Goal: Navigation & Orientation: Understand site structure

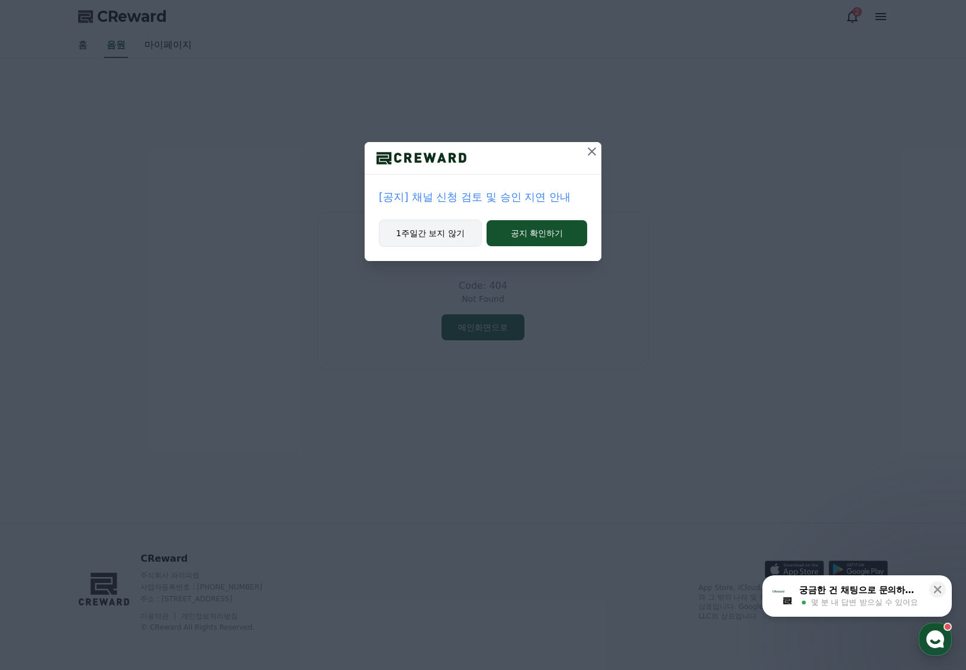
click at [437, 230] on button "1주일간 보지 않기" at bounding box center [430, 233] width 103 height 27
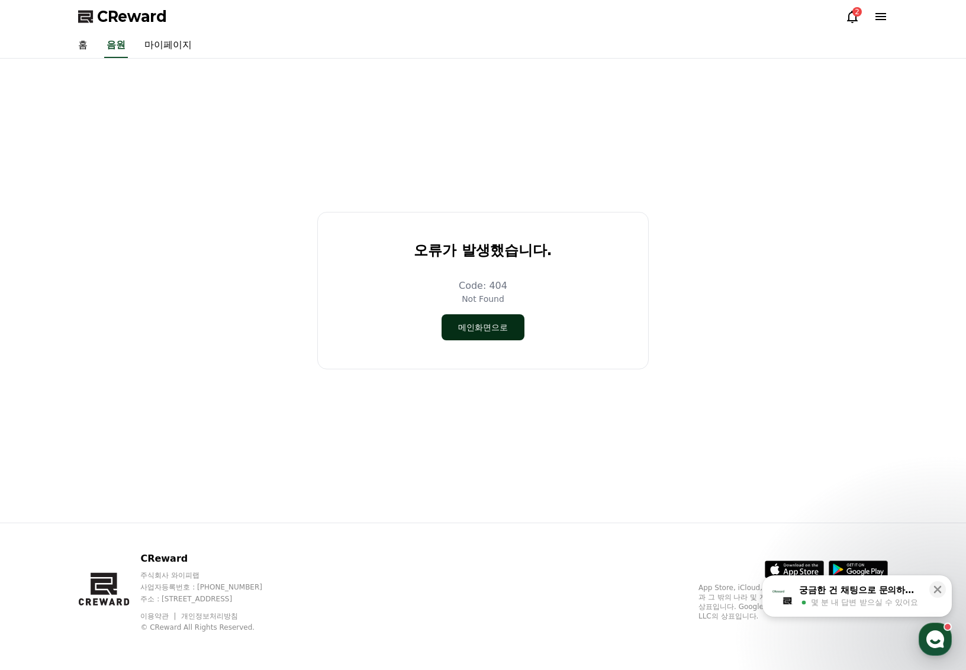
click at [481, 330] on button "메인화면으로" at bounding box center [483, 327] width 83 height 26
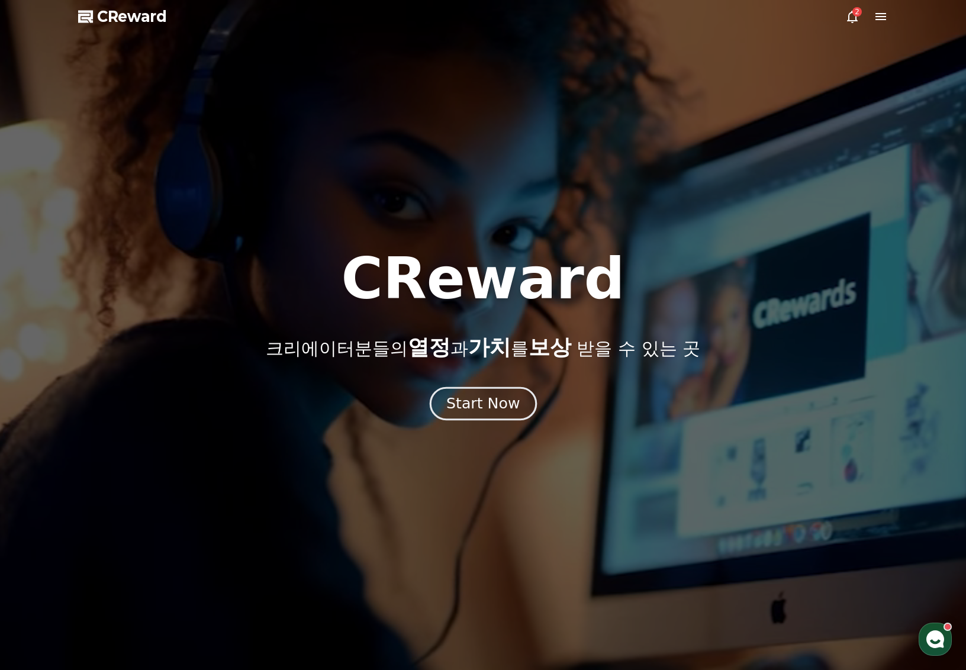
click at [468, 409] on div "Start Now" at bounding box center [482, 404] width 73 height 20
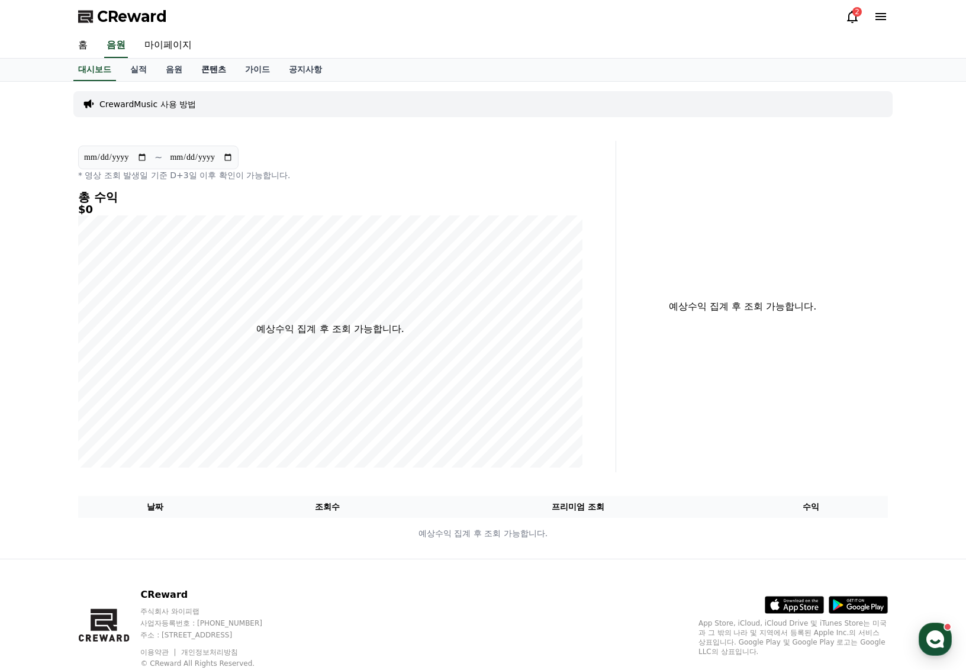
click at [200, 70] on link "콘텐츠" at bounding box center [214, 70] width 44 height 22
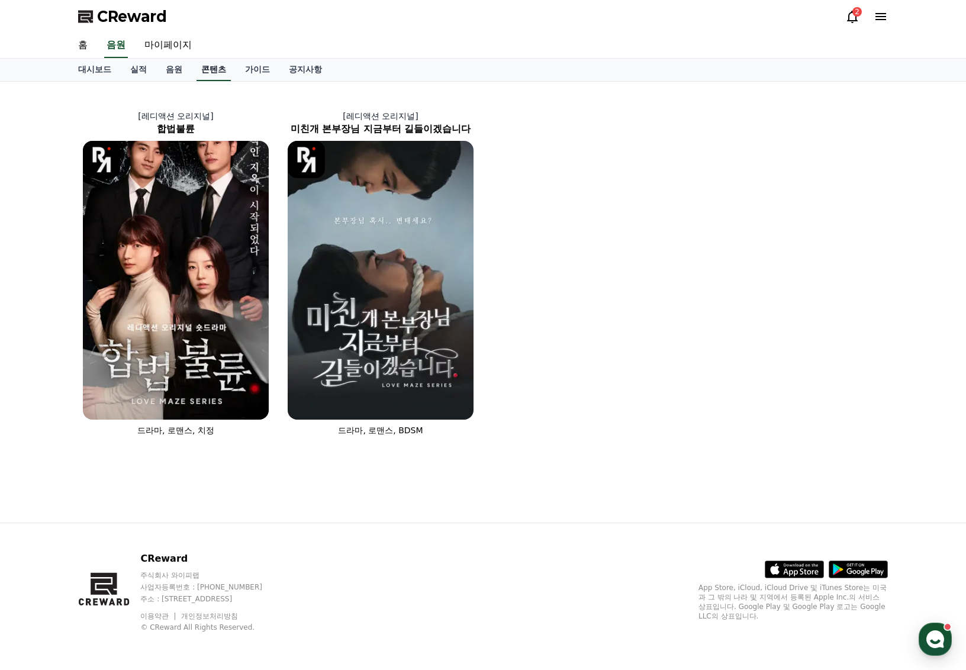
click at [199, 70] on link "콘텐츠" at bounding box center [213, 70] width 34 height 22
click at [279, 67] on link "공지사항" at bounding box center [305, 70] width 52 height 22
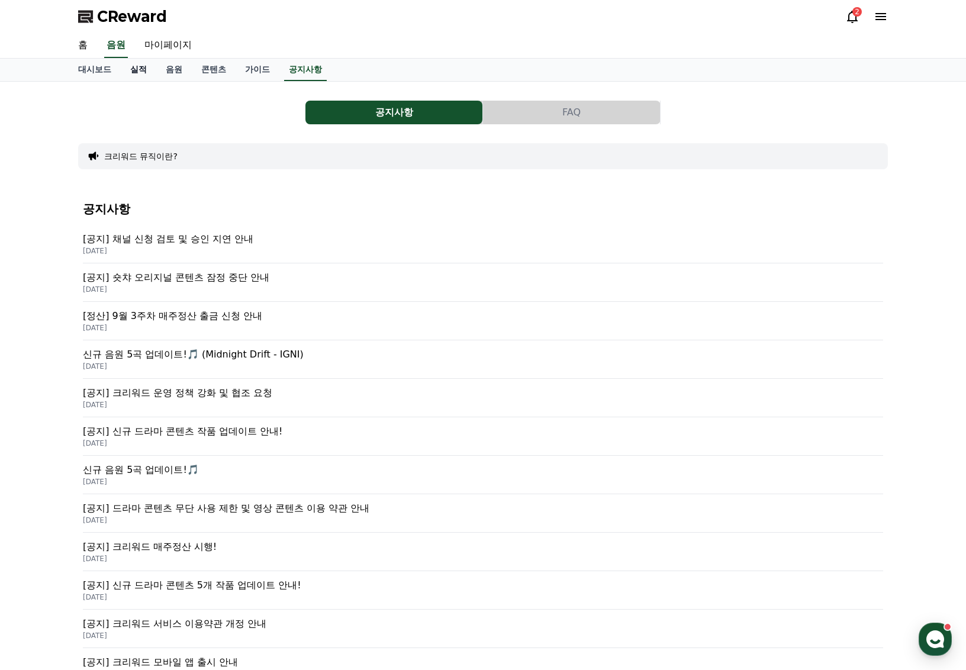
click at [133, 67] on link "실적" at bounding box center [139, 70] width 36 height 22
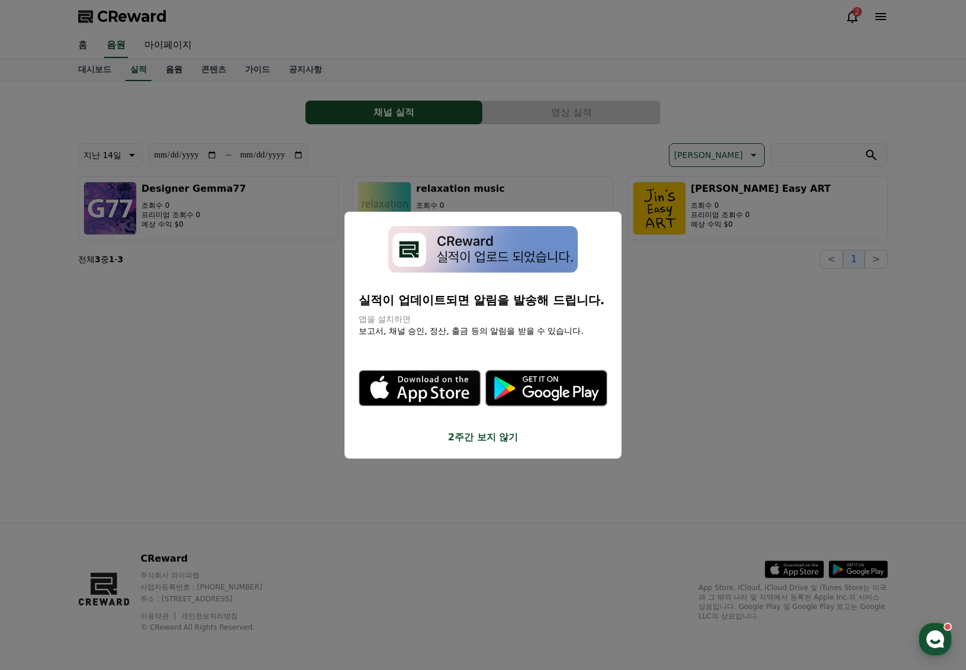
click at [167, 67] on button "close modal" at bounding box center [483, 335] width 966 height 670
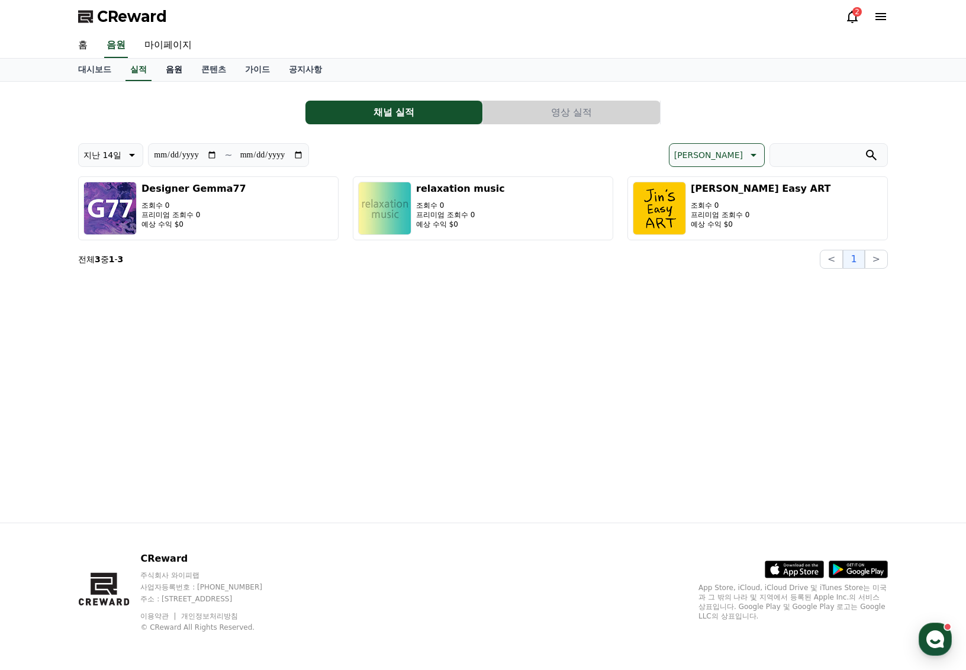
click at [167, 68] on link "음원" at bounding box center [174, 70] width 36 height 22
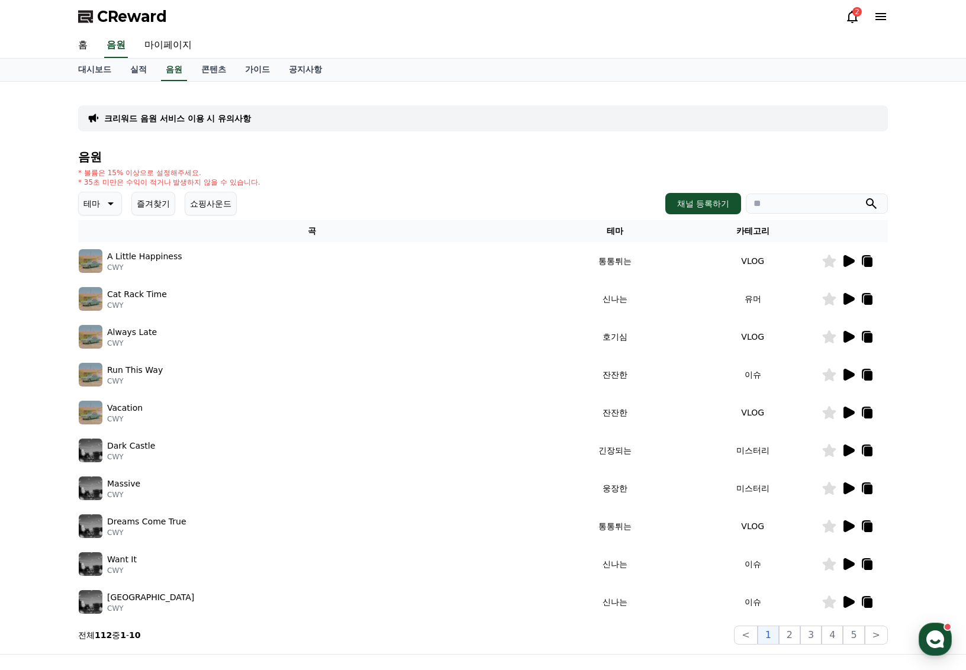
click at [850, 16] on icon at bounding box center [852, 16] width 14 height 14
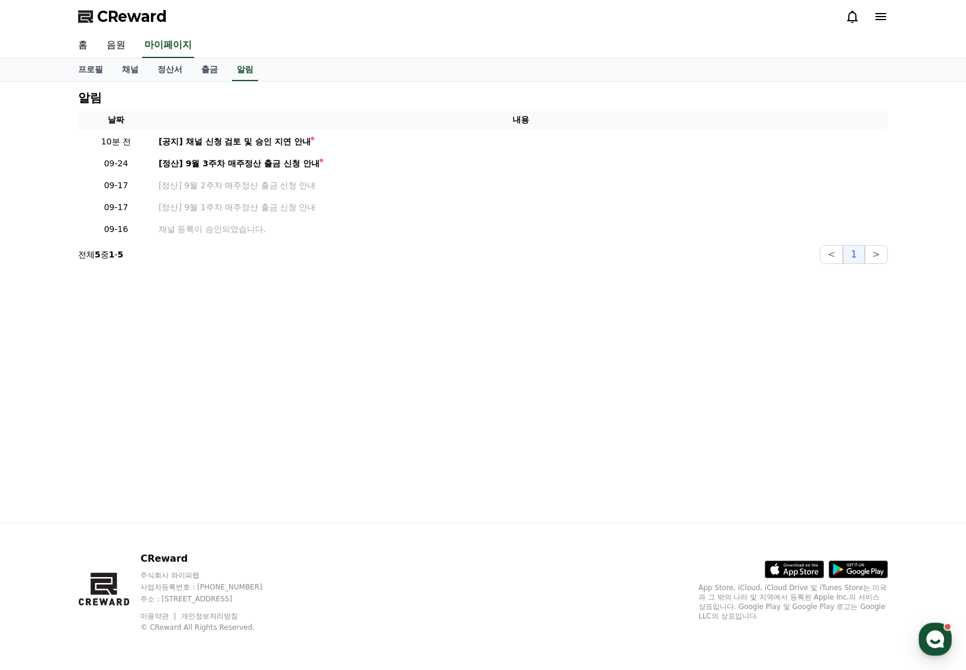
click at [854, 10] on icon at bounding box center [852, 16] width 14 height 14
